Goal: Task Accomplishment & Management: Manage account settings

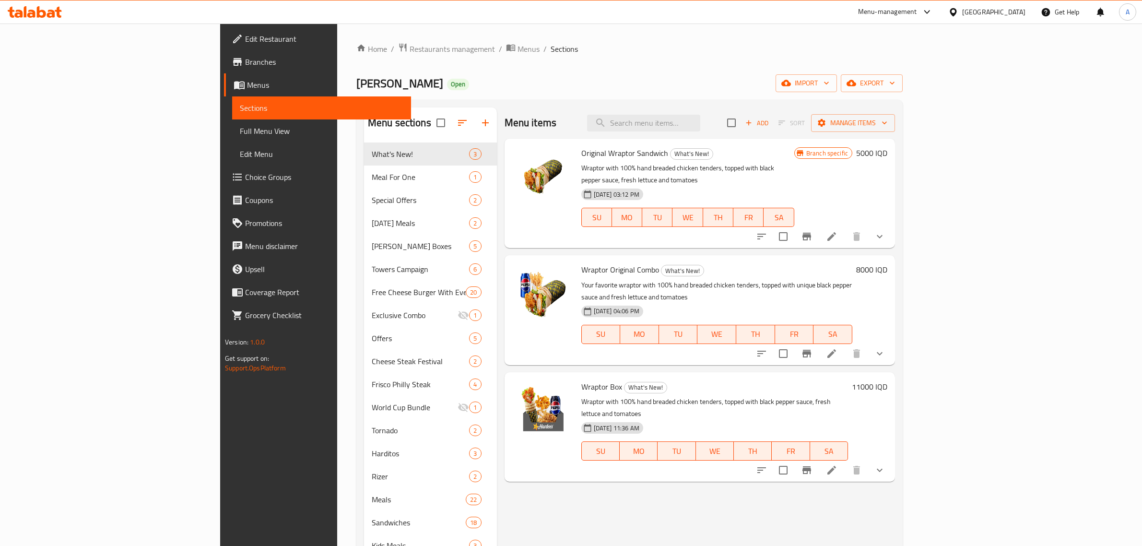
click at [410, 51] on span "Restaurants management" at bounding box center [452, 49] width 85 height 12
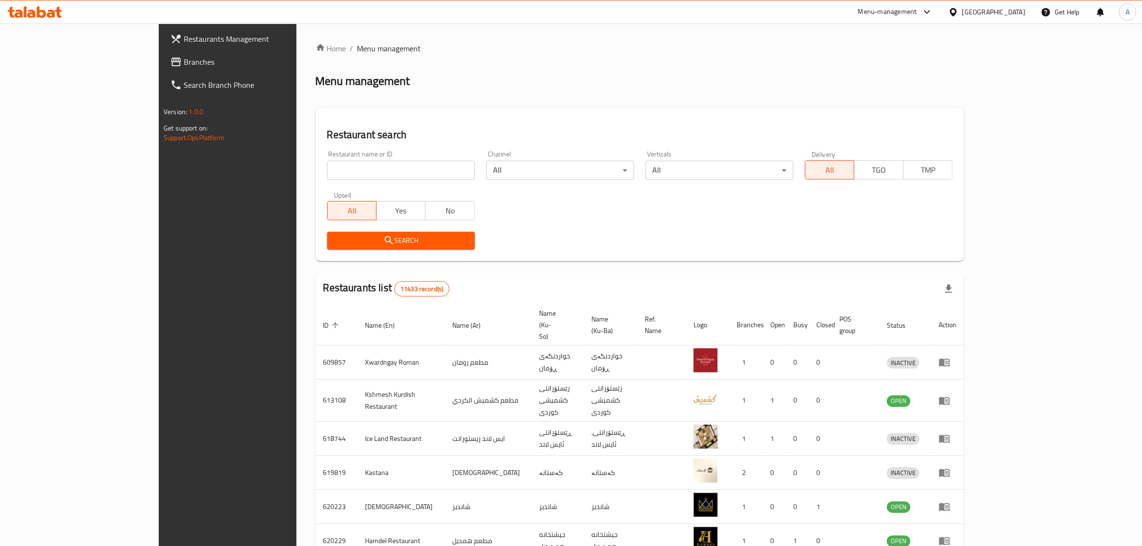
click at [327, 178] on input "search" at bounding box center [401, 170] width 148 height 19
type input "cha i"
click button "Search" at bounding box center [401, 241] width 148 height 18
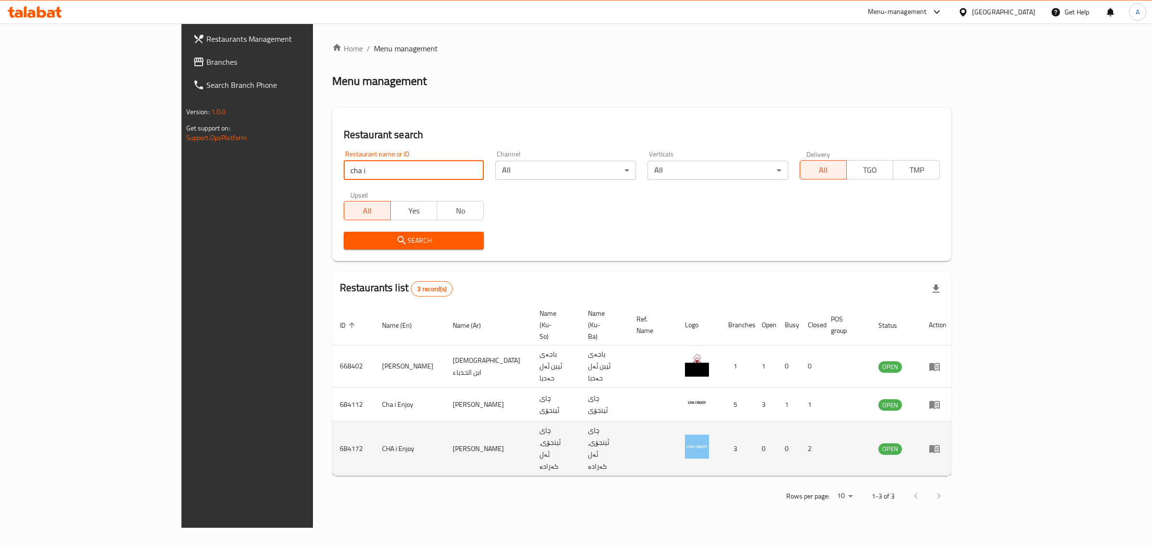
click at [939, 445] on icon "enhanced table" at bounding box center [934, 449] width 11 height 8
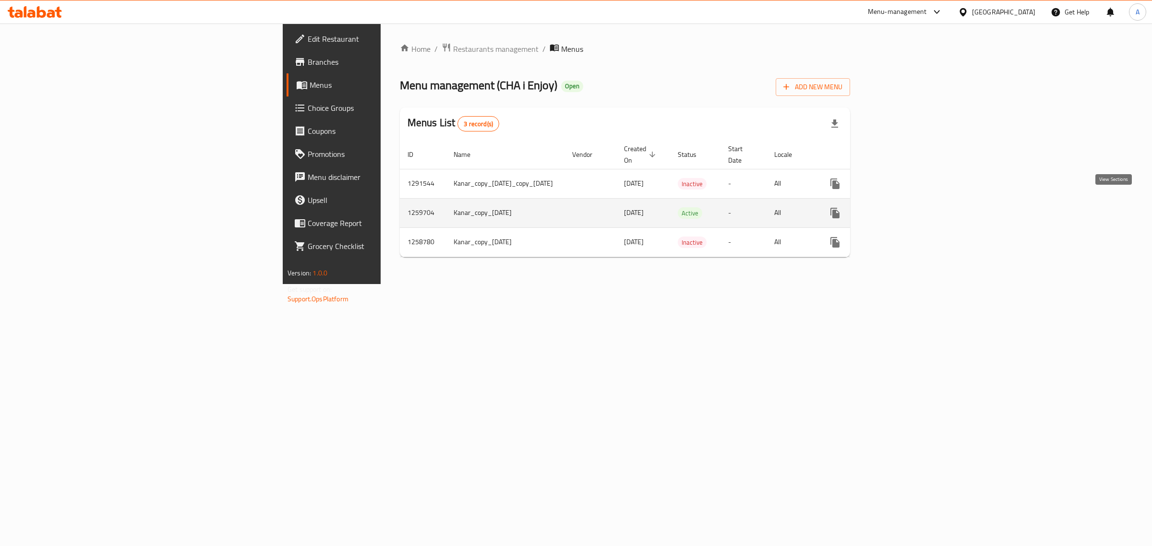
click at [910, 207] on icon "enhanced table" at bounding box center [904, 213] width 12 height 12
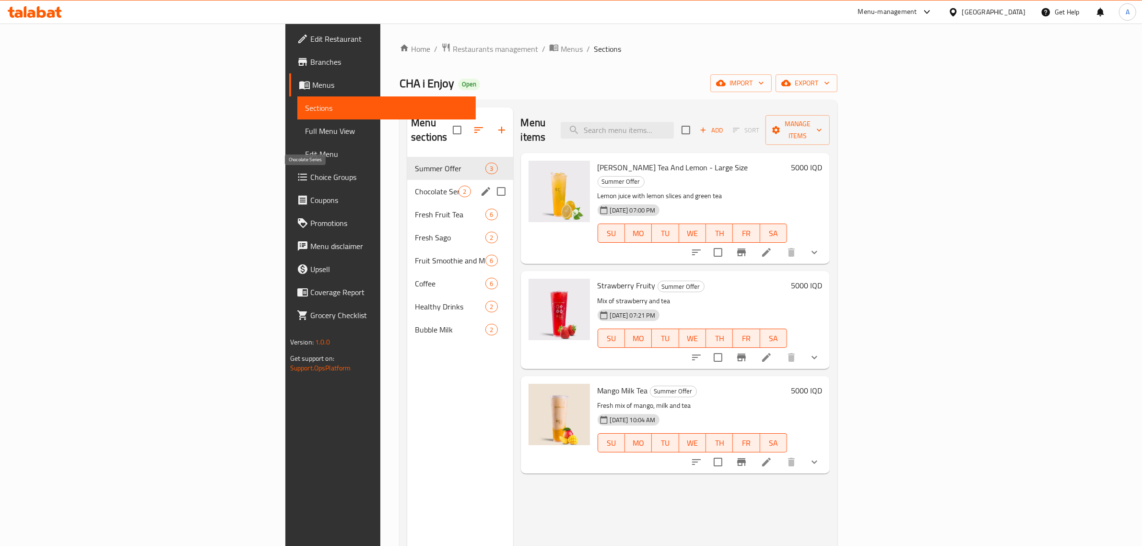
click at [415, 186] on span "Chocolate Series" at bounding box center [437, 192] width 44 height 12
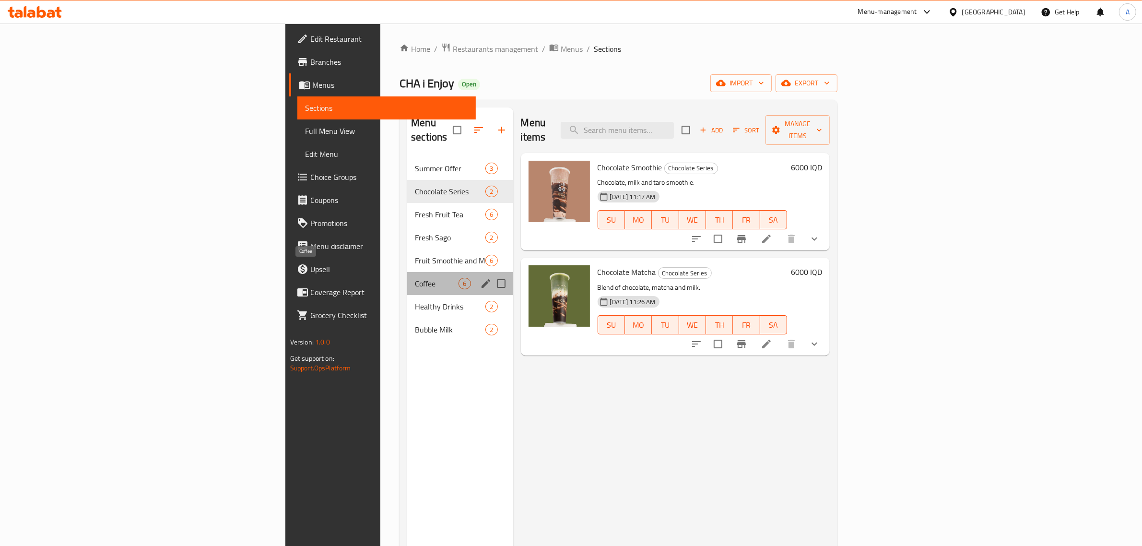
click at [415, 278] on span "Coffee" at bounding box center [437, 284] width 44 height 12
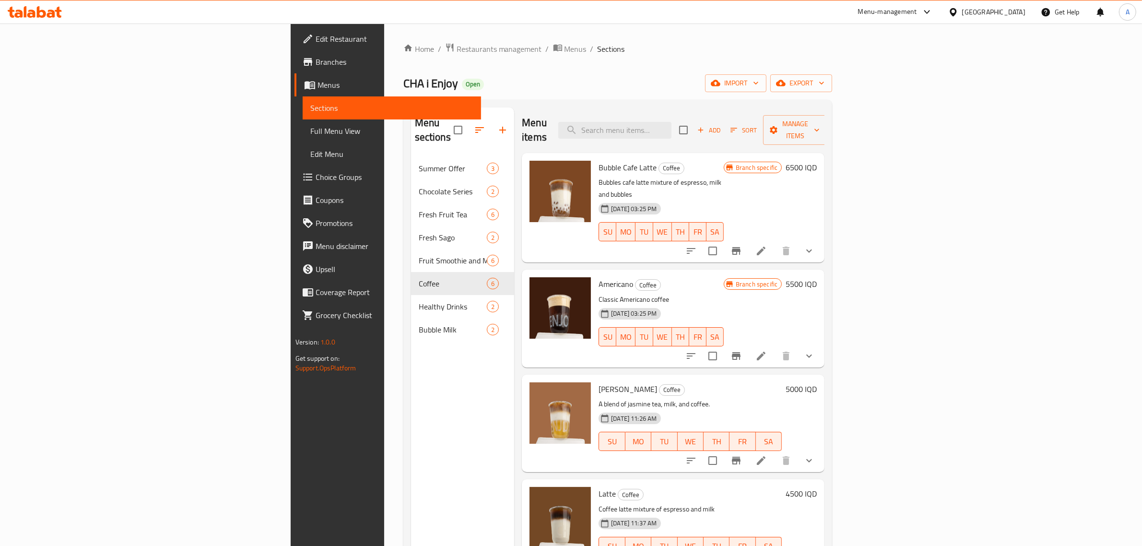
click at [599, 277] on span "Americano" at bounding box center [616, 284] width 35 height 14
click at [817, 277] on h6 "5500 IQD" at bounding box center [801, 283] width 31 height 13
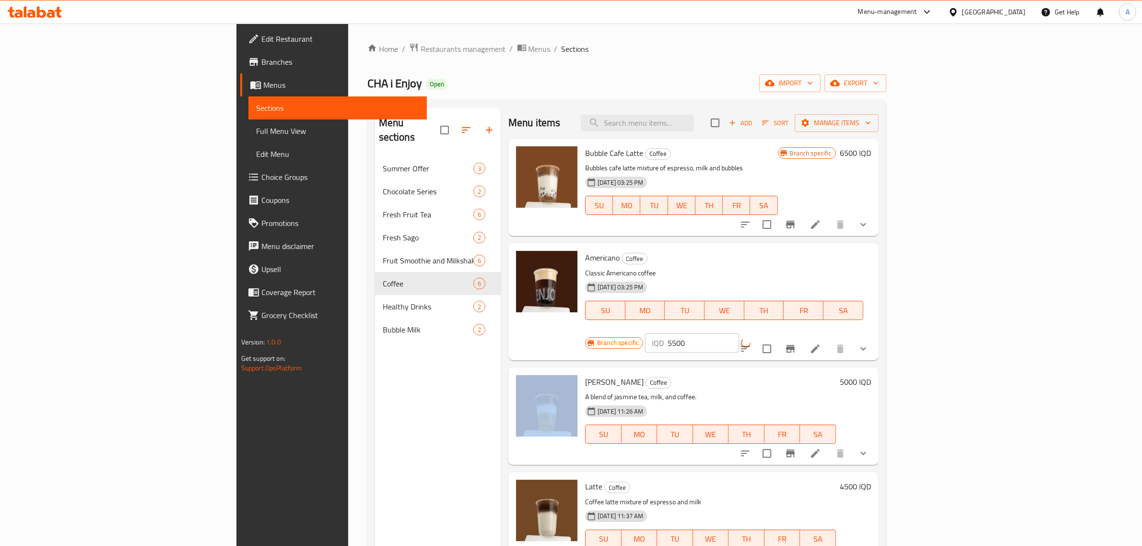
click at [786, 333] on div "IQD 5500 ​" at bounding box center [715, 342] width 141 height 19
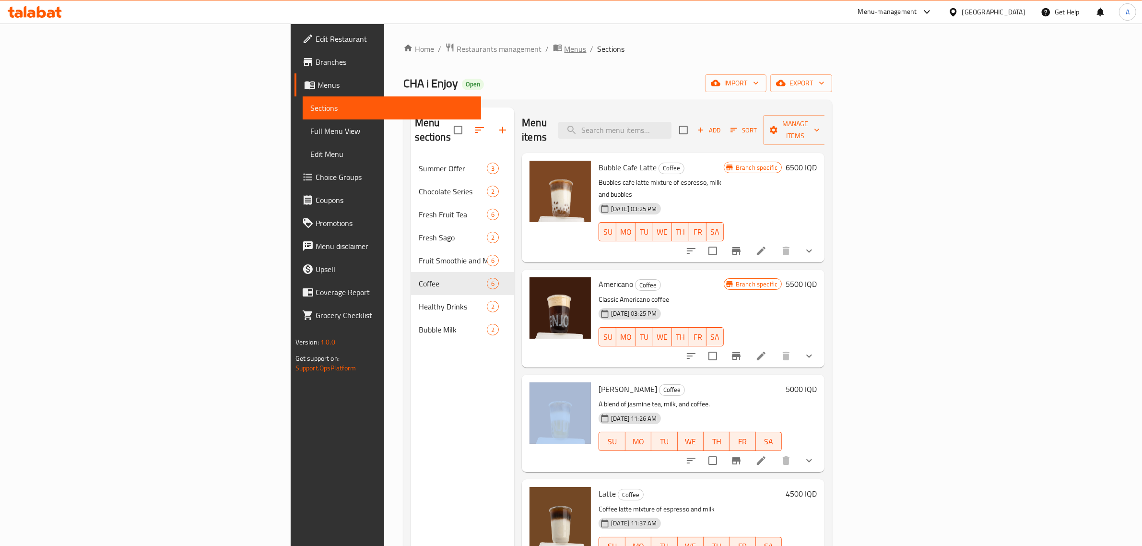
click at [565, 49] on span "Menus" at bounding box center [576, 49] width 22 height 12
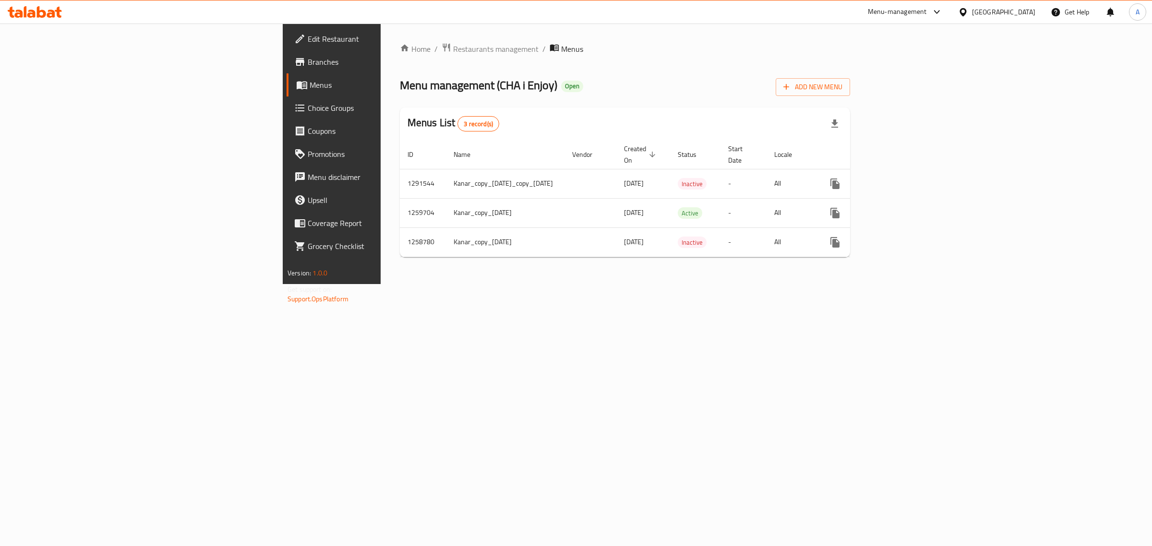
click at [380, 41] on div "Home / Restaurants management / Menus Menu management ( CHA i Enjoy ) Open Add …" at bounding box center [624, 154] width 488 height 261
click at [453, 46] on span "Restaurants management" at bounding box center [495, 49] width 85 height 12
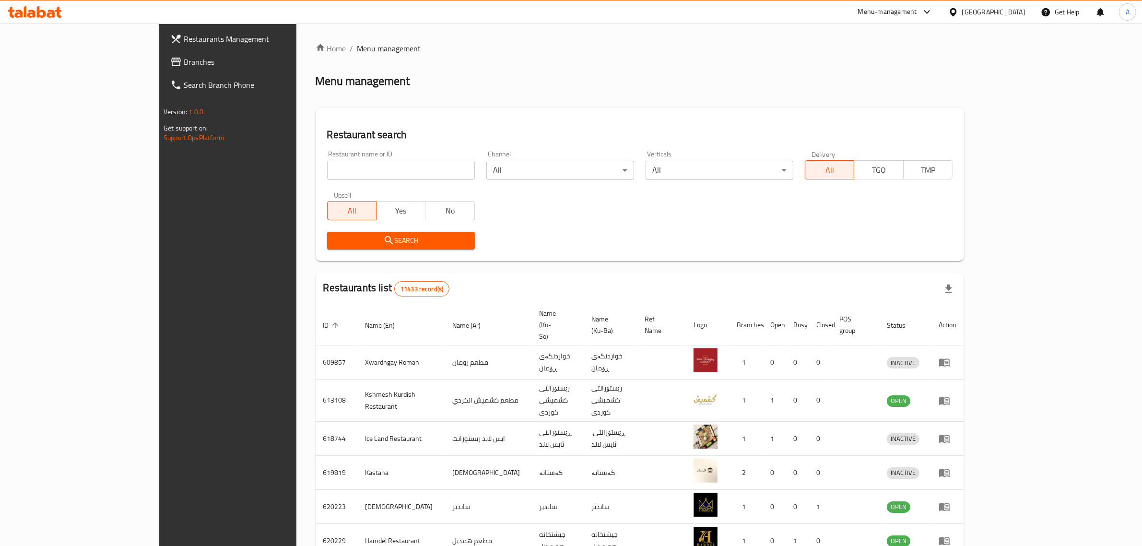
click at [327, 164] on input "search" at bounding box center [401, 170] width 148 height 19
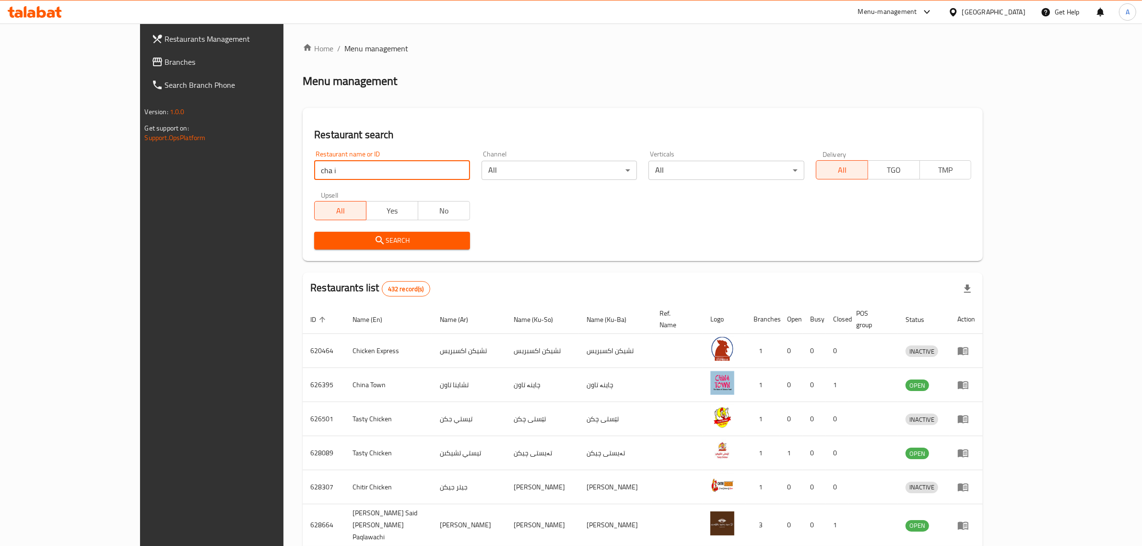
type input "cha i"
click at [322, 238] on span "Search" at bounding box center [392, 241] width 141 height 12
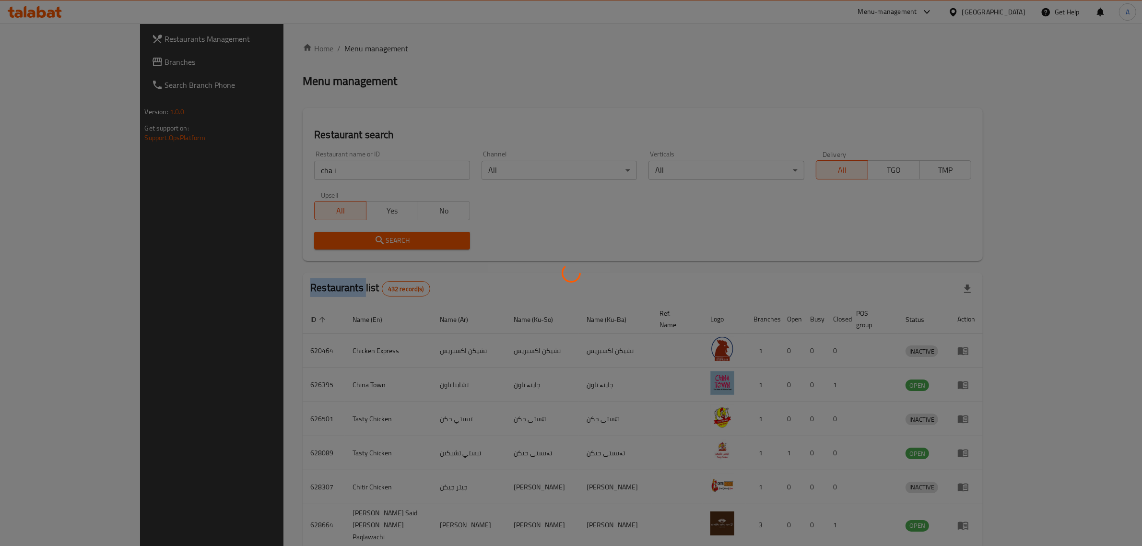
drag, startPoint x: 290, startPoint y: 238, endPoint x: 327, endPoint y: 290, distance: 64.0
click at [290, 238] on div at bounding box center [571, 273] width 1142 height 546
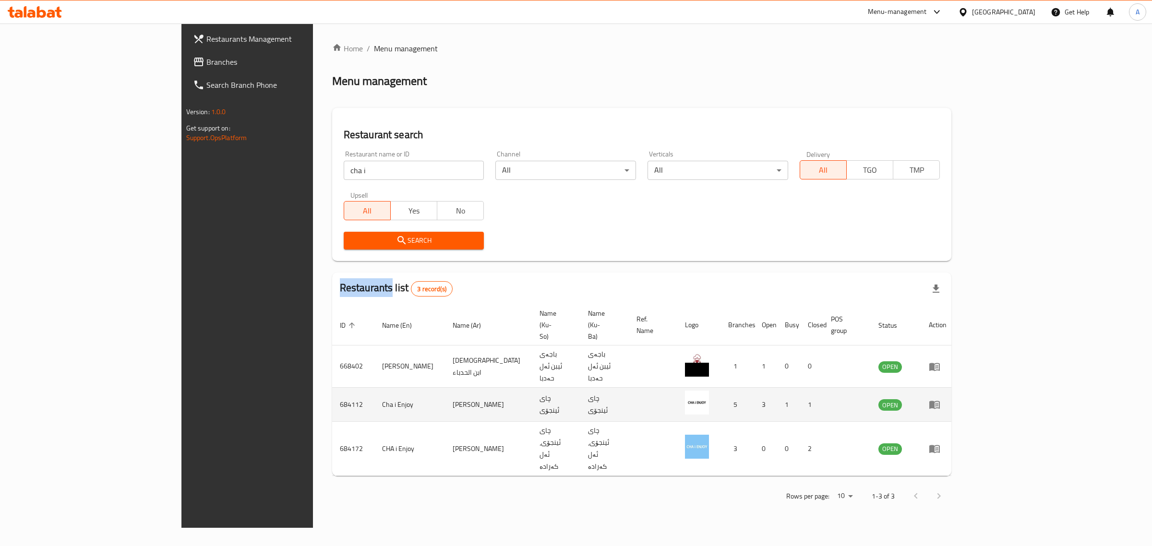
click at [939, 401] on icon "enhanced table" at bounding box center [934, 405] width 11 height 8
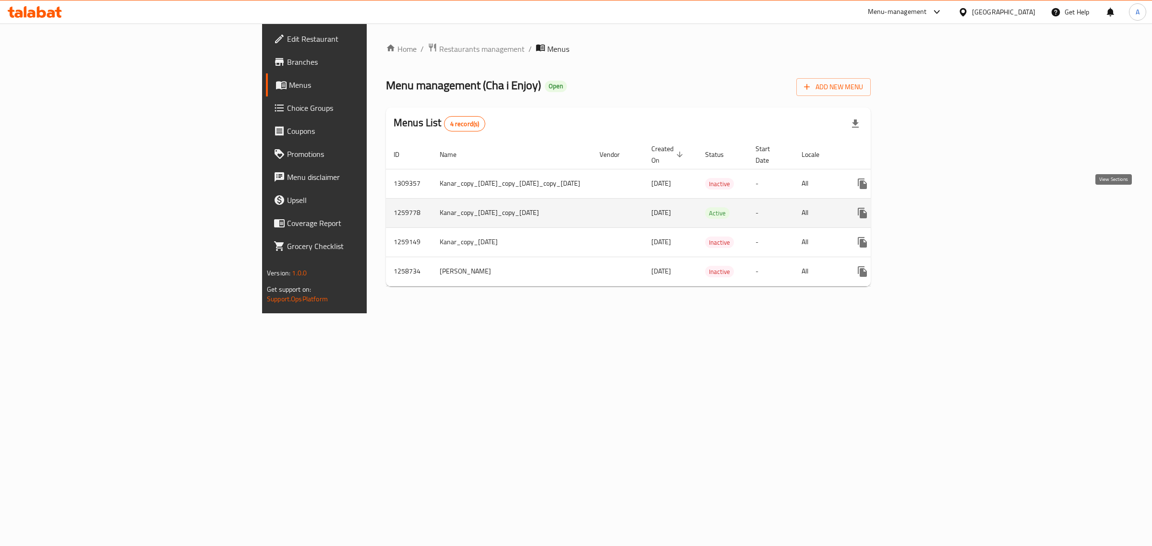
click at [937, 207] on icon "enhanced table" at bounding box center [932, 213] width 12 height 12
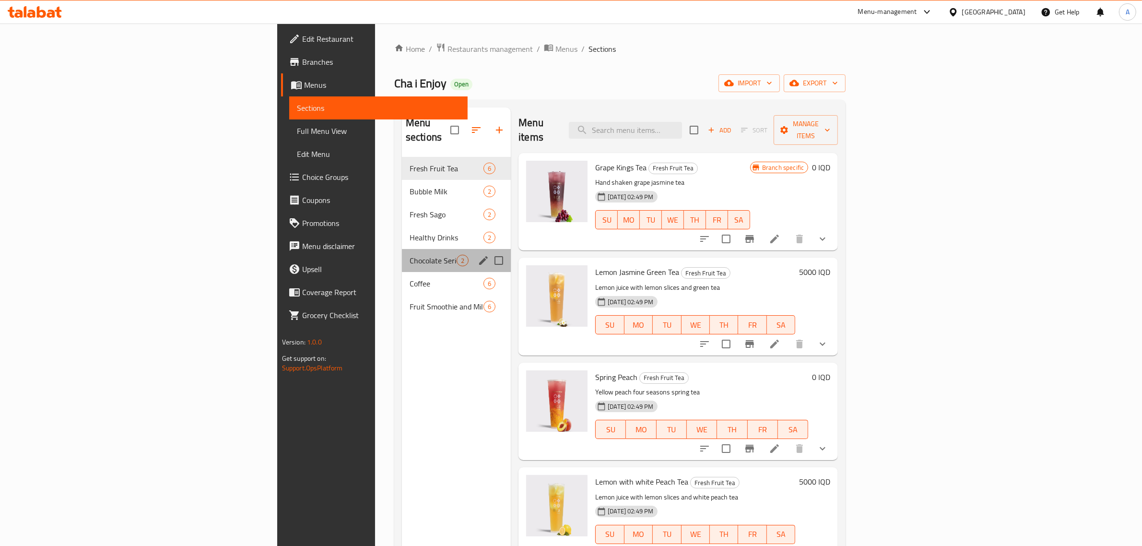
click at [402, 255] on div "Chocolate Series 2" at bounding box center [456, 260] width 109 height 23
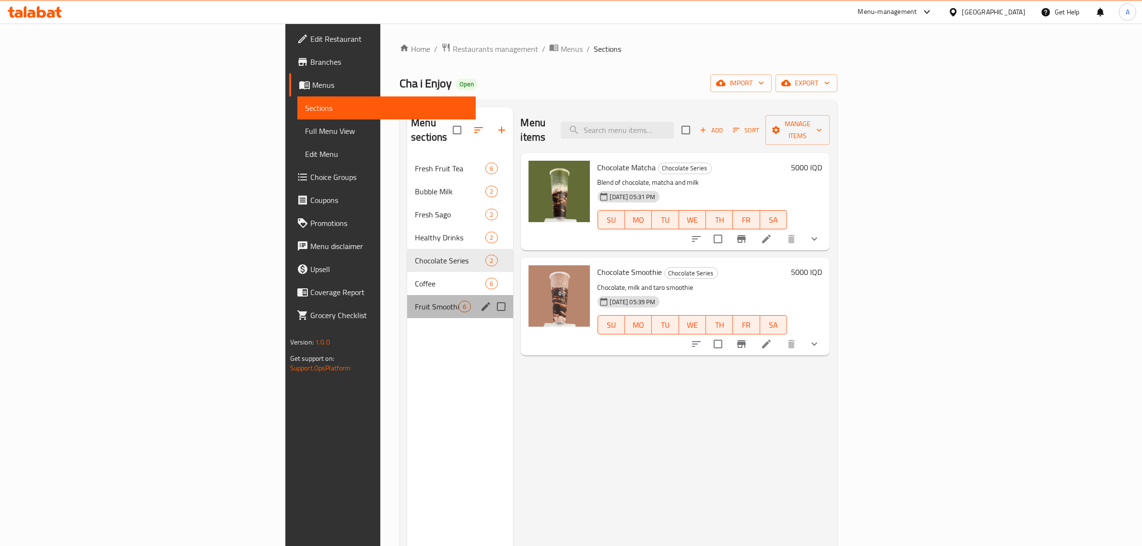
click at [407, 295] on div "Fruit Smoothie and Milkshake 6" at bounding box center [460, 306] width 106 height 23
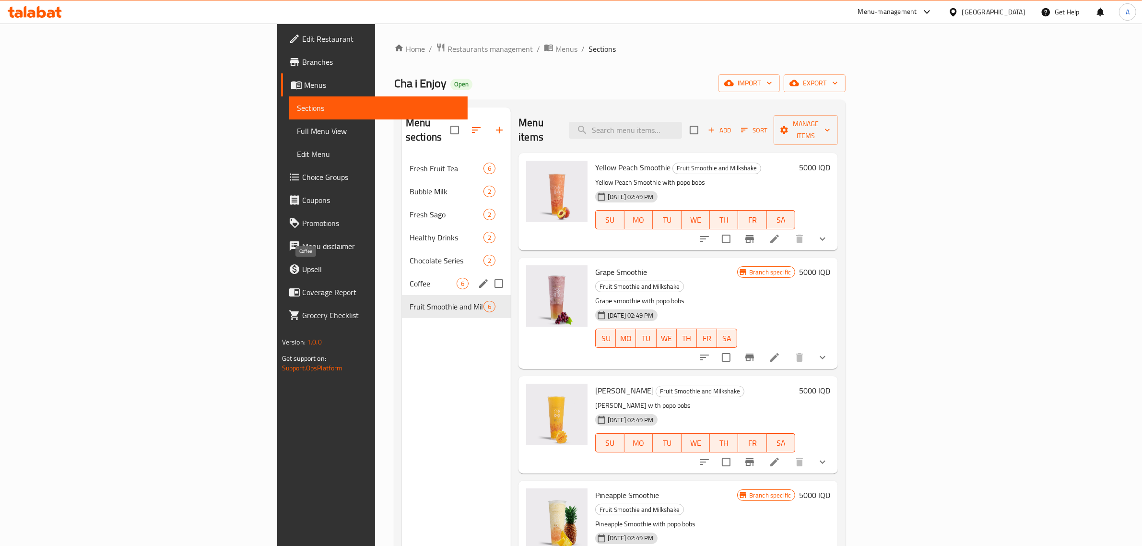
click at [410, 278] on span "Coffee" at bounding box center [433, 284] width 47 height 12
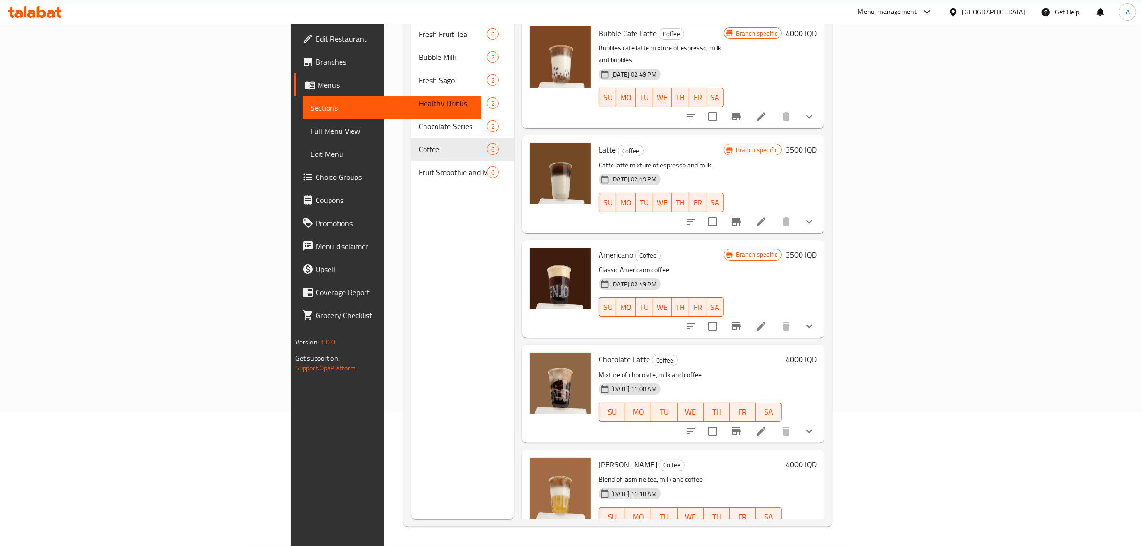
click at [599, 143] on span "Latte" at bounding box center [607, 150] width 17 height 14
drag, startPoint x: 529, startPoint y: 118, endPoint x: 636, endPoint y: 143, distance: 109.3
click at [638, 144] on div "Latte Coffee Caffe latte mixture of espresso and milk [DATE] 02:49 PM SU MO TU …" at bounding box center [661, 184] width 133 height 90
click at [715, 143] on h6 "Latte Coffee" at bounding box center [661, 149] width 125 height 13
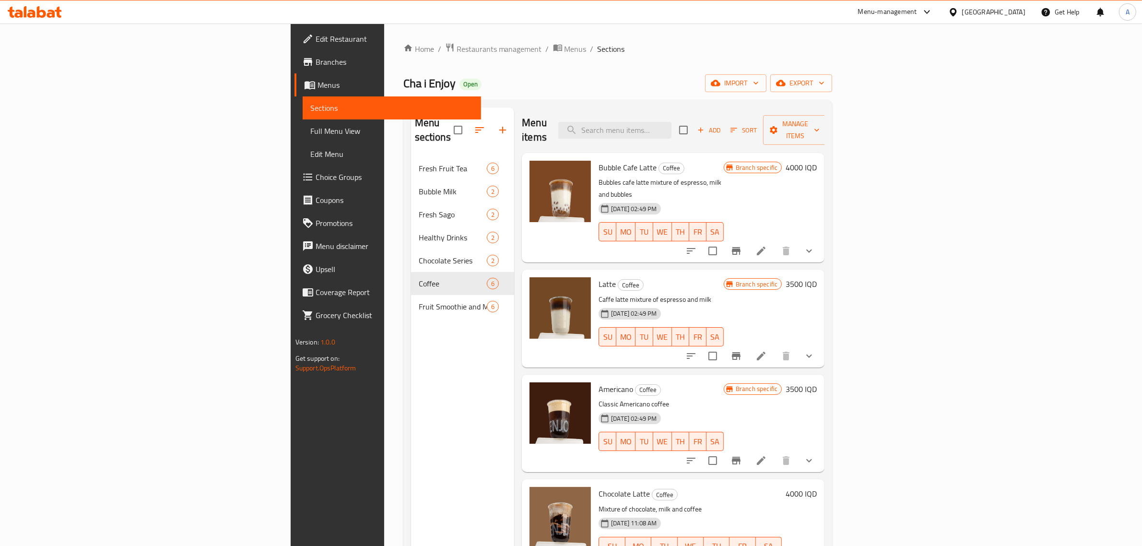
click at [556, 51] on ol "Home / Restaurants management / Menus / Sections" at bounding box center [618, 49] width 429 height 12
click at [457, 44] on span "Restaurants management" at bounding box center [499, 49] width 85 height 12
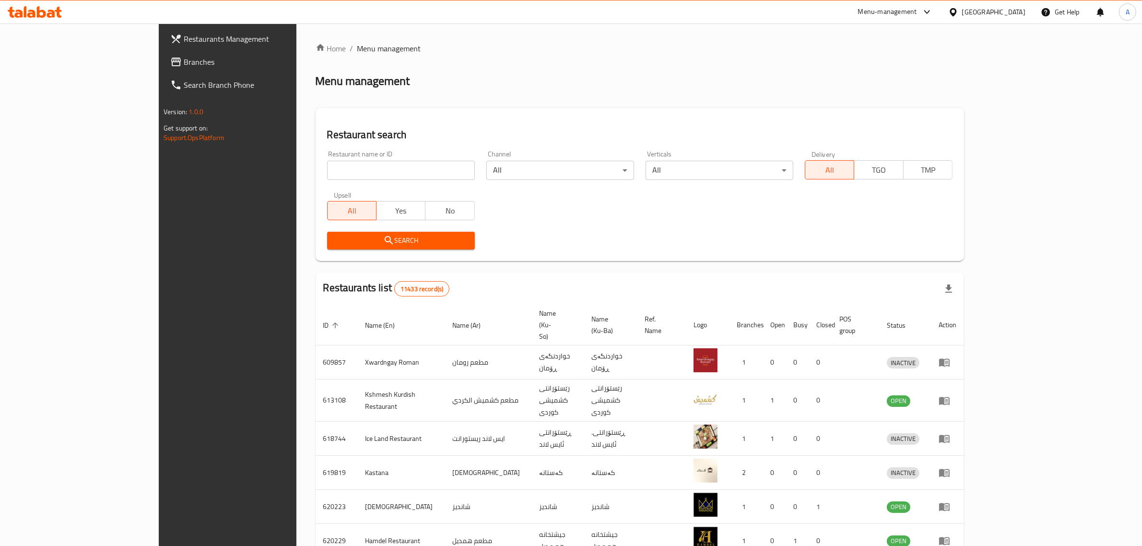
click at [327, 164] on input "search" at bounding box center [401, 170] width 148 height 19
type input "c"
click at [327, 171] on input "search" at bounding box center [401, 170] width 148 height 19
click at [327, 172] on input "search" at bounding box center [401, 170] width 148 height 19
click at [327, 174] on input "search" at bounding box center [401, 170] width 148 height 19
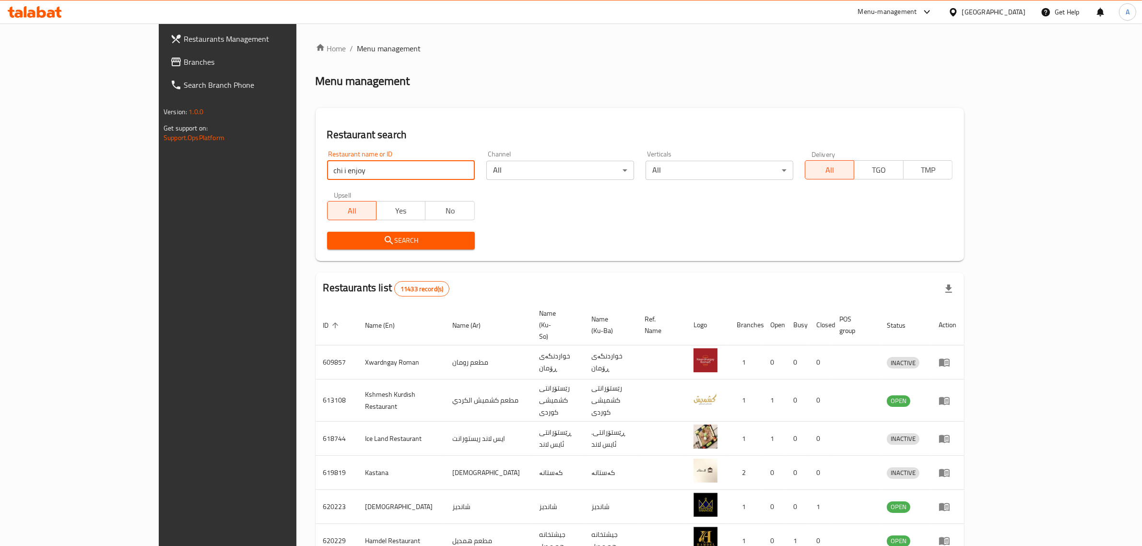
type input "chi i enjoy"
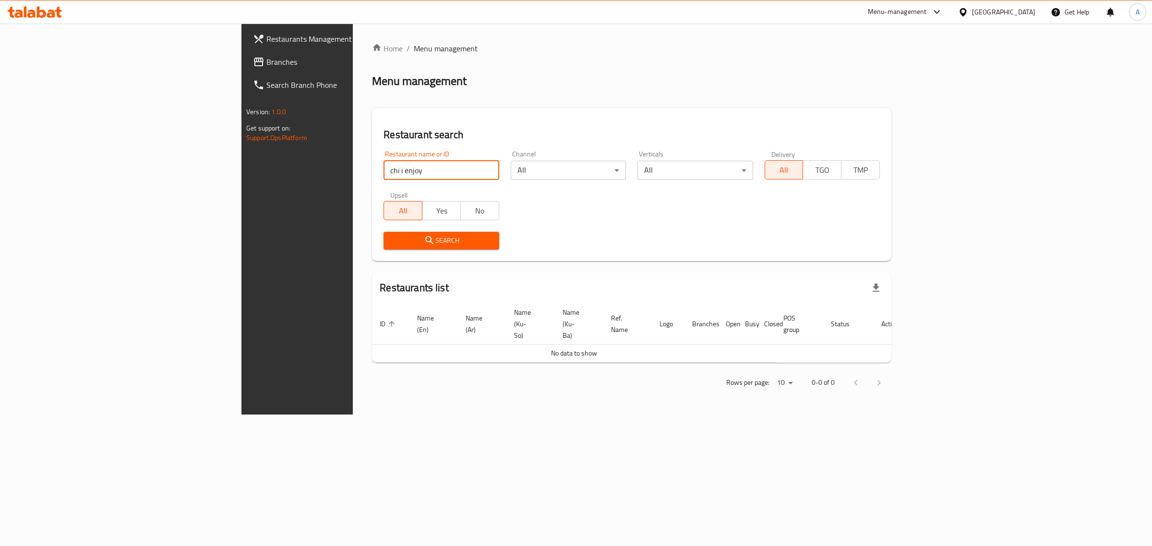
click at [383, 170] on input "chi i enjoy" at bounding box center [440, 170] width 115 height 19
drag, startPoint x: 299, startPoint y: 170, endPoint x: 209, endPoint y: 156, distance: 90.9
click at [353, 156] on div "Home / Menu management Menu management Restaurant search Restaurant name or ID …" at bounding box center [632, 219] width 558 height 391
click at [546, 56] on div "Home / Menu management Menu management Restaurant search Restaurant name or ID …" at bounding box center [631, 219] width 519 height 353
click at [383, 164] on input "search" at bounding box center [440, 170] width 115 height 19
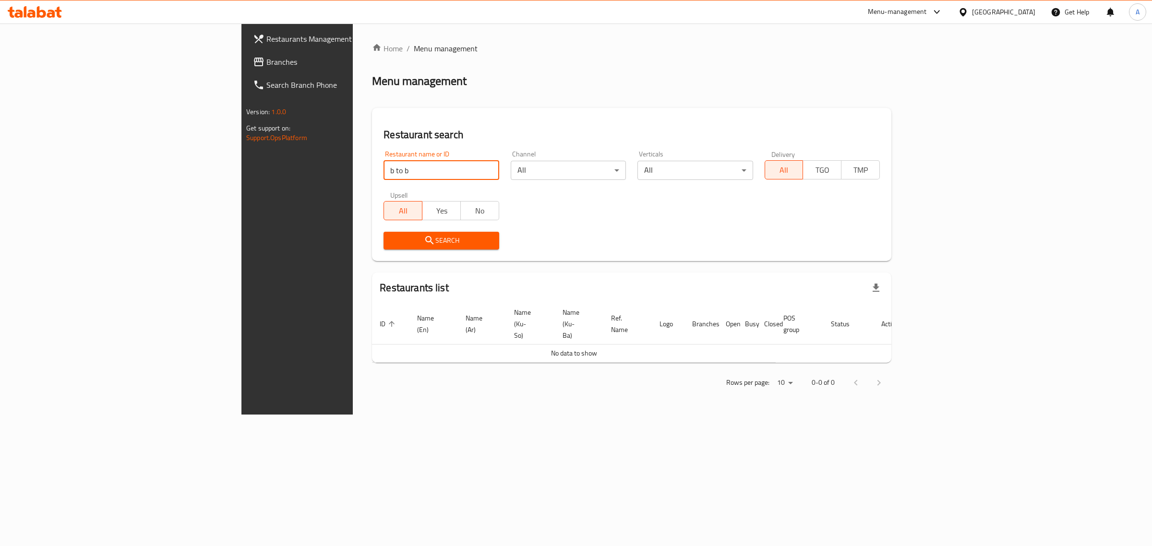
type input "b to b"
click button "Search" at bounding box center [440, 241] width 115 height 18
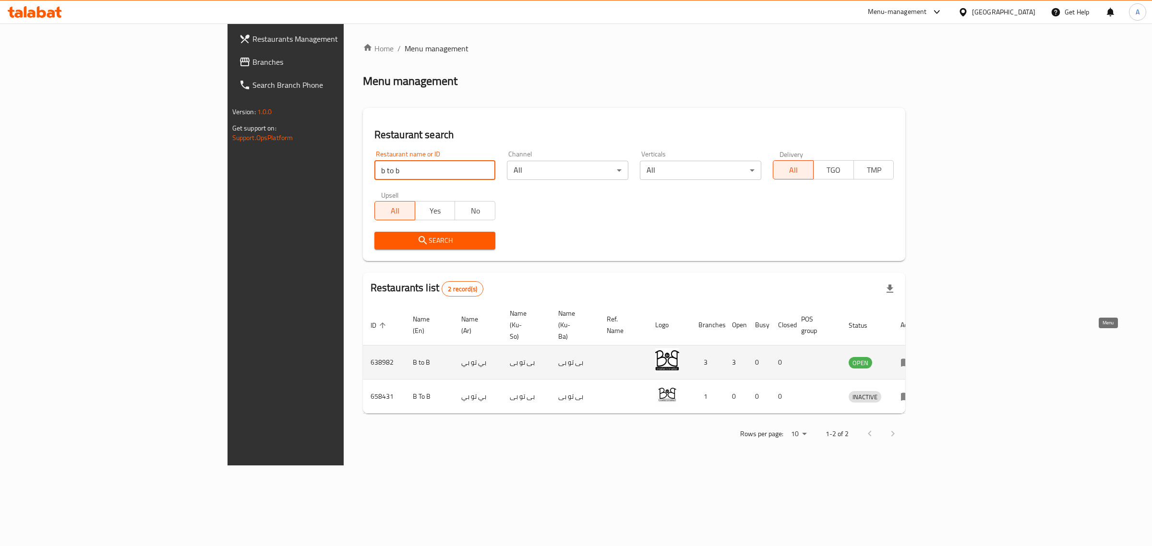
click at [918, 356] on link "enhanced table" at bounding box center [909, 362] width 18 height 12
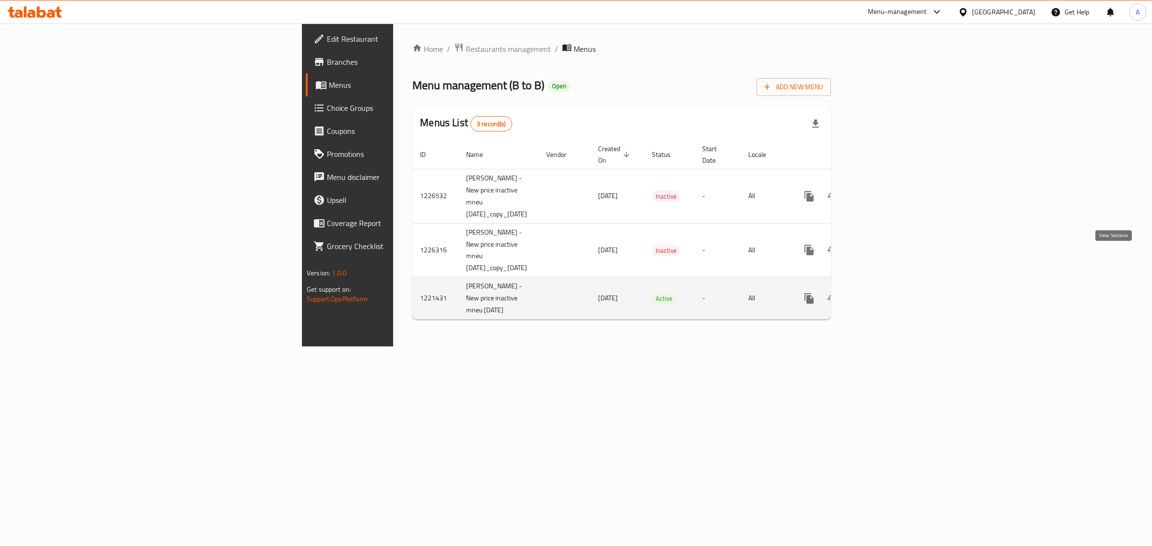
click at [884, 293] on icon "enhanced table" at bounding box center [878, 299] width 12 height 12
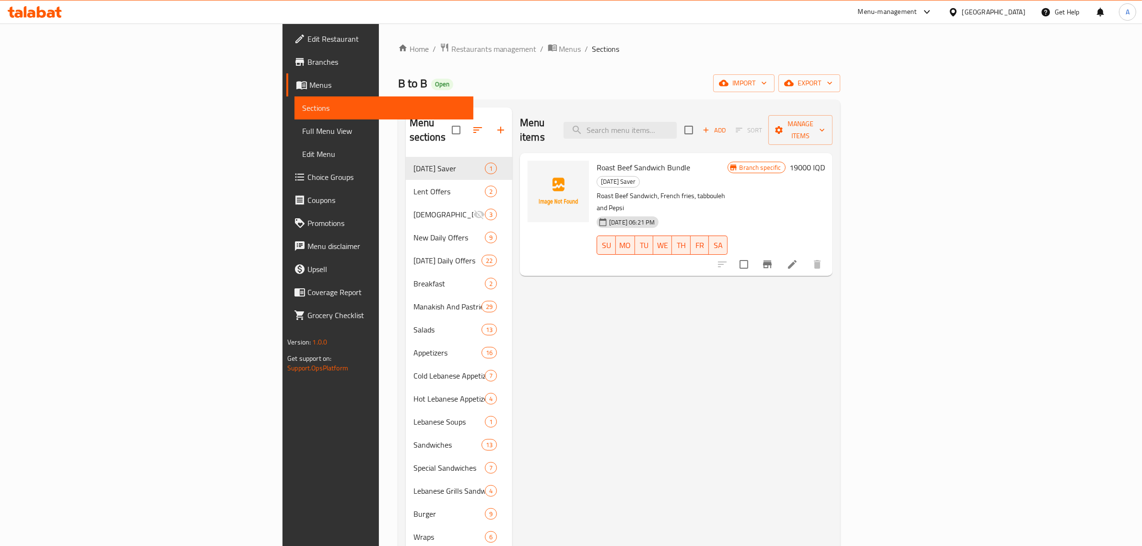
click at [286, 71] on link "Branches" at bounding box center [379, 61] width 187 height 23
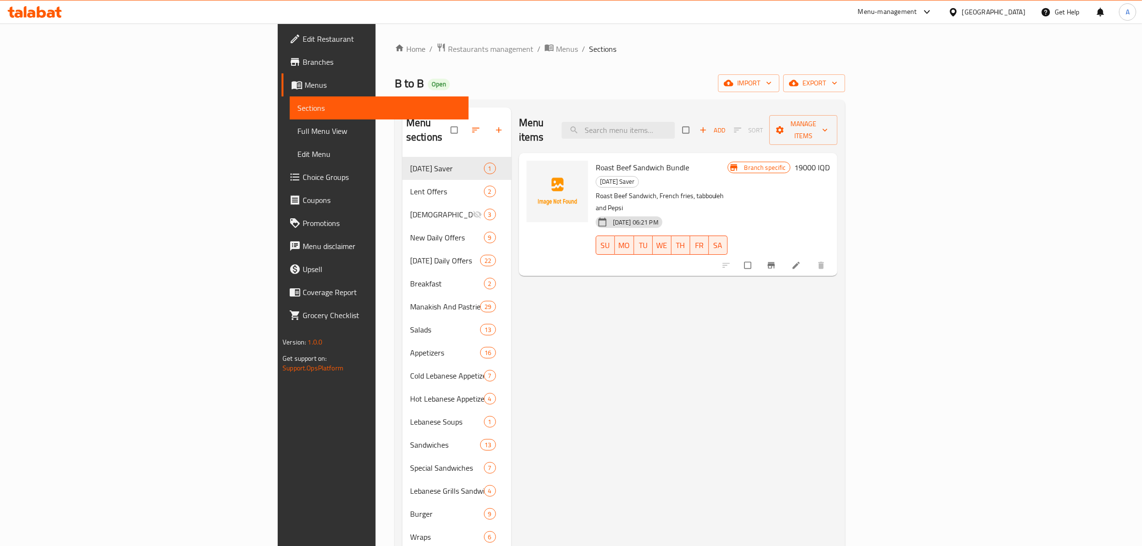
click at [303, 63] on span "Branches" at bounding box center [382, 62] width 158 height 12
